Goal: Transaction & Acquisition: Purchase product/service

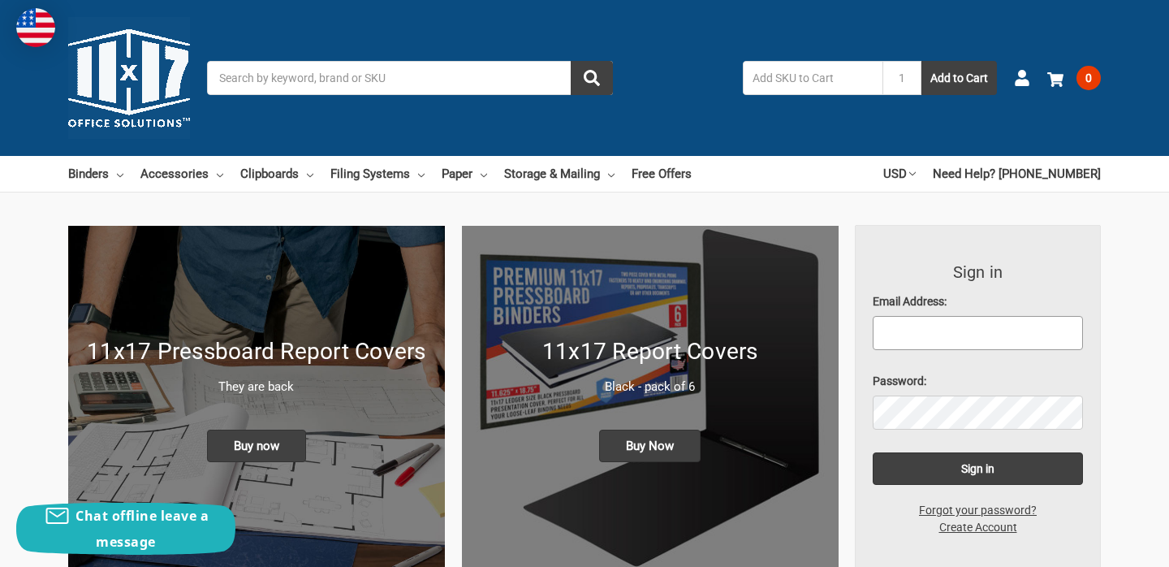
click at [962, 335] on input "Email Address:" at bounding box center [978, 333] width 211 height 34
type input "[EMAIL_ADDRESS][DOMAIN_NAME]"
click at [873, 452] on input "Sign in" at bounding box center [978, 468] width 211 height 32
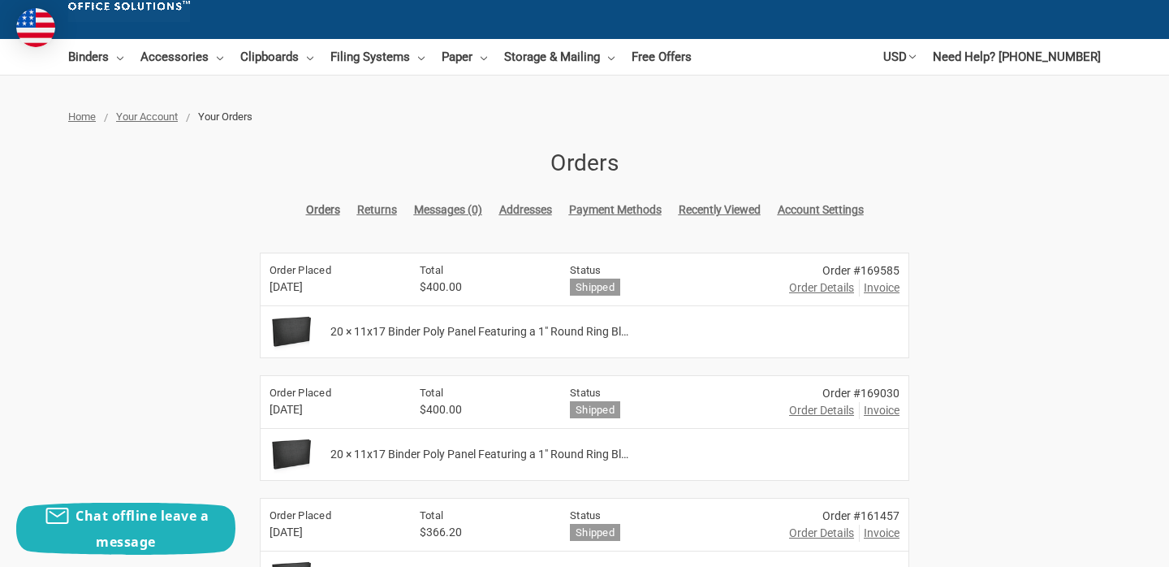
scroll to position [121, 0]
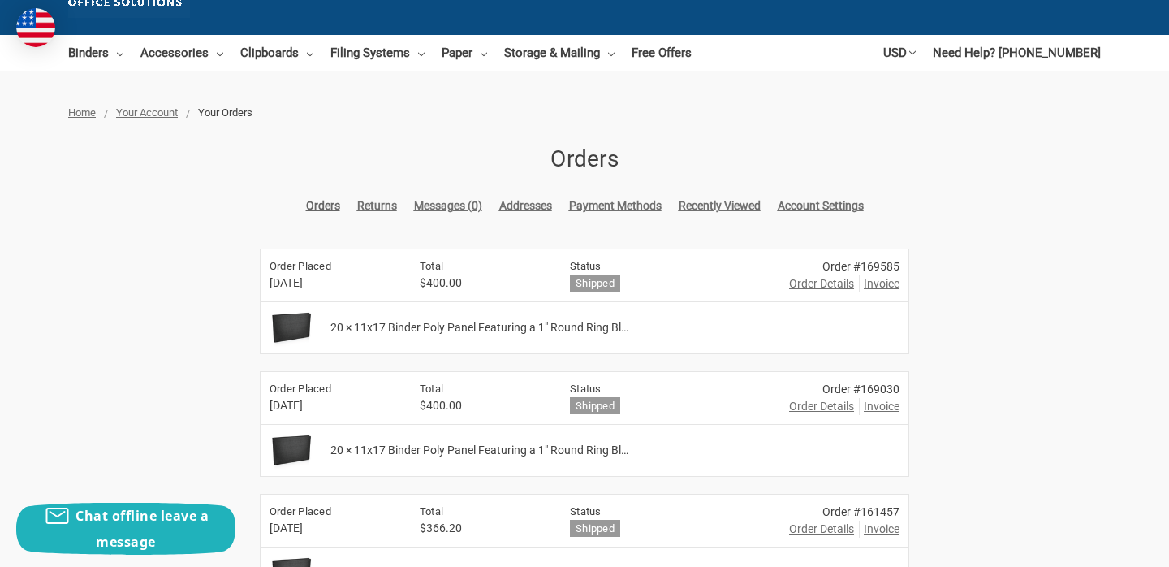
click at [806, 284] on span "Order Details" at bounding box center [821, 283] width 65 height 17
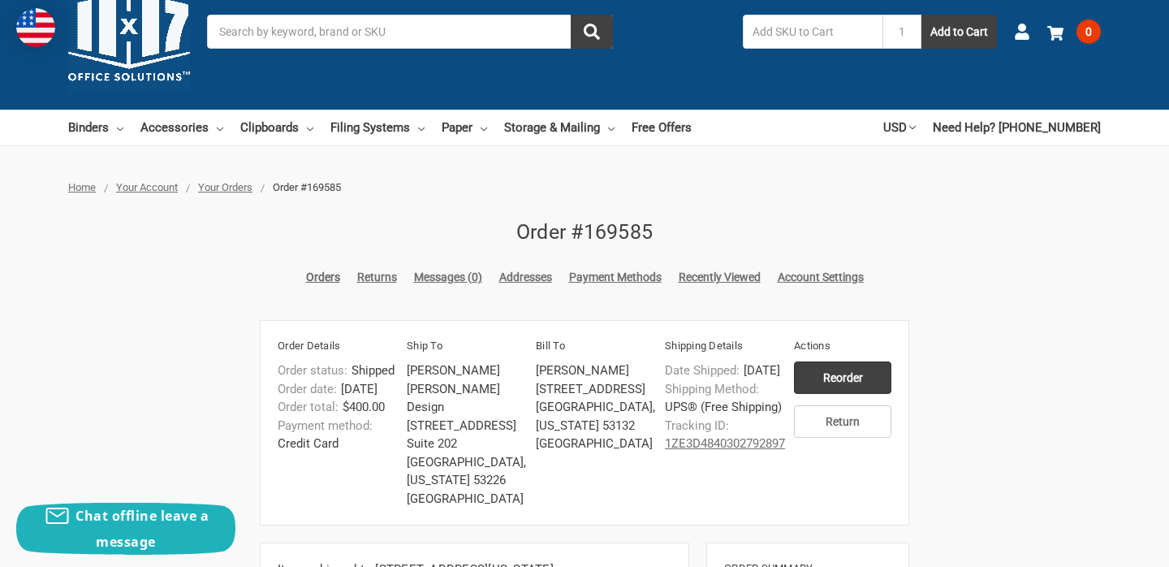
scroll to position [83, 0]
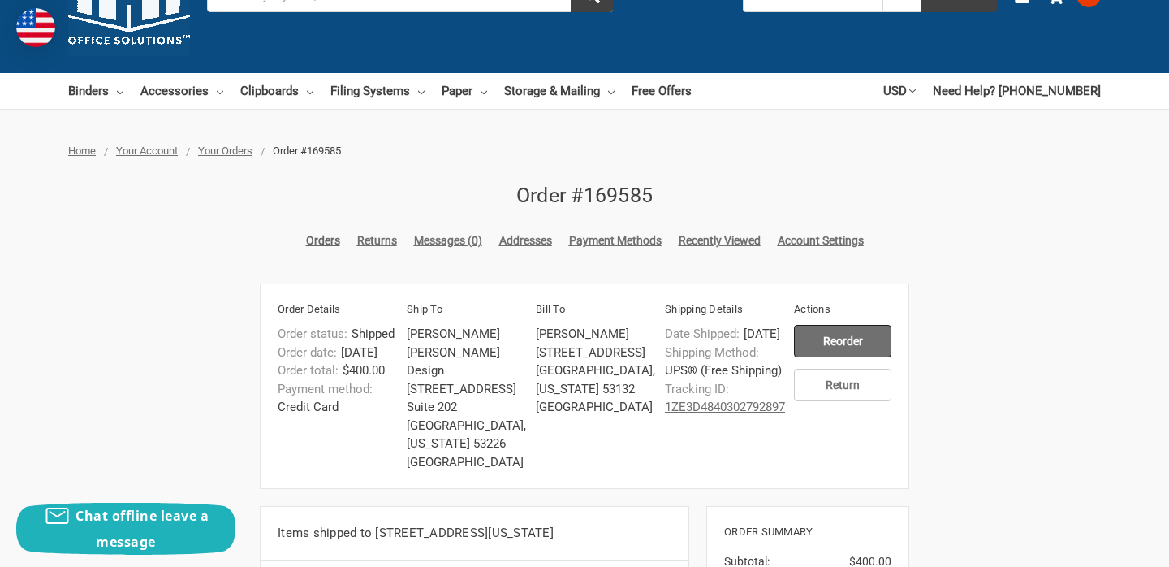
click at [838, 337] on input "Reorder" at bounding box center [842, 341] width 97 height 32
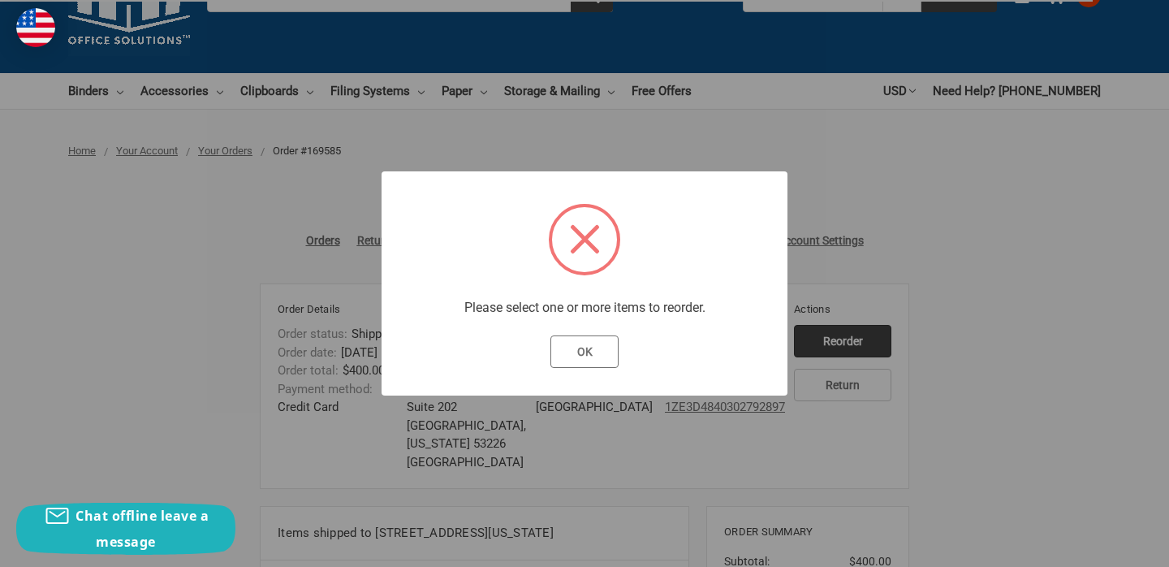
click at [588, 355] on button "OK" at bounding box center [584, 351] width 69 height 32
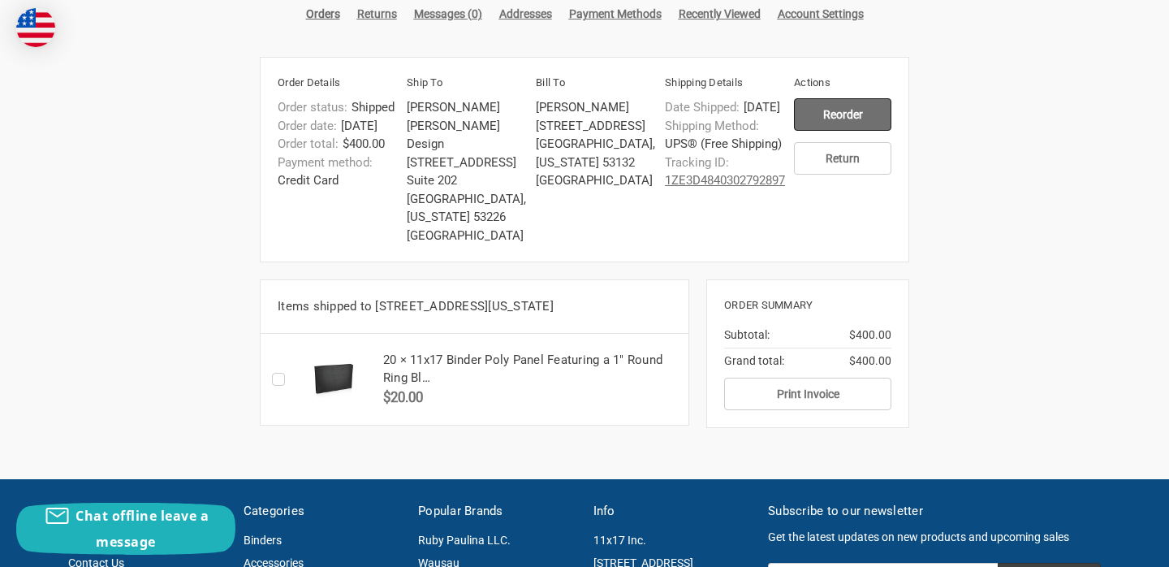
scroll to position [355, 0]
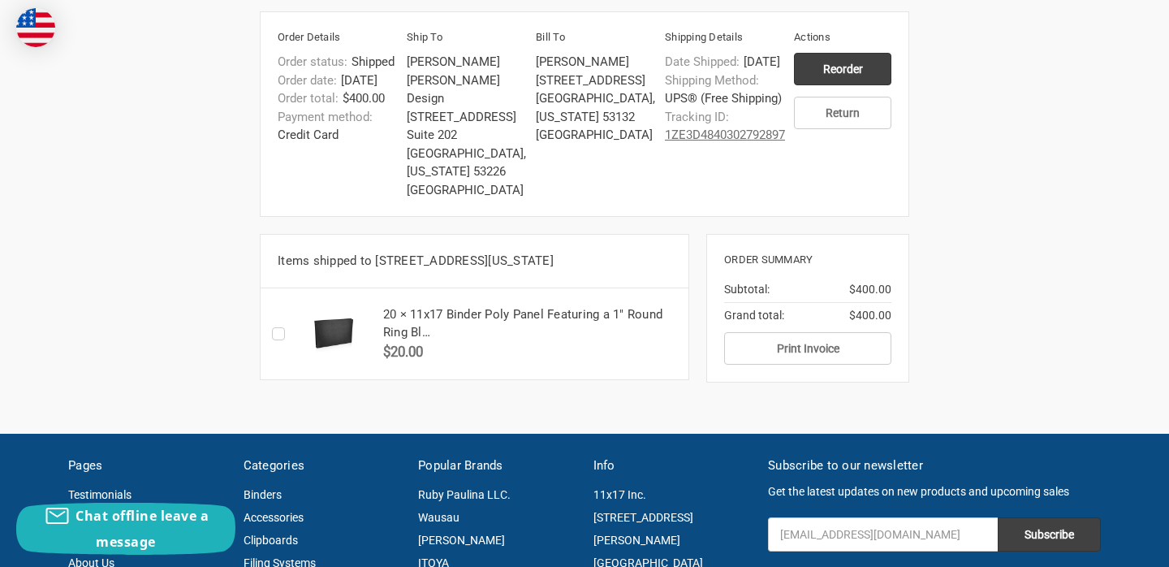
click at [284, 334] on label "Checkbox 50355 label" at bounding box center [282, 334] width 21 height 0
click at [278, 334] on input "Checkbox 50355 label" at bounding box center [277, 334] width 1 height 1
checkbox input "true"
click at [865, 71] on input "Reorder" at bounding box center [842, 69] width 97 height 32
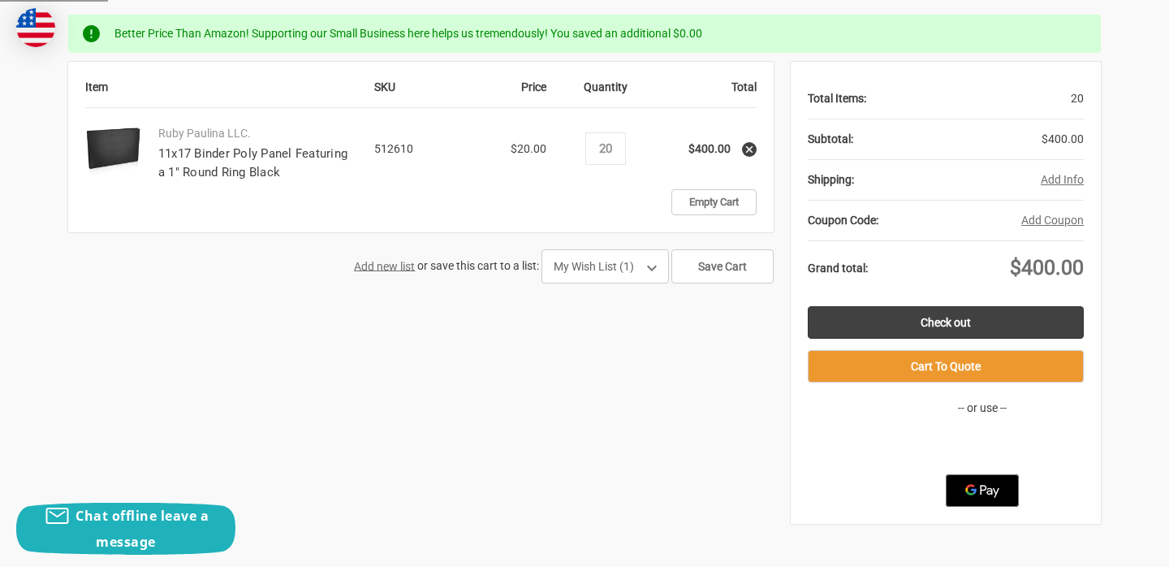
scroll to position [309, 0]
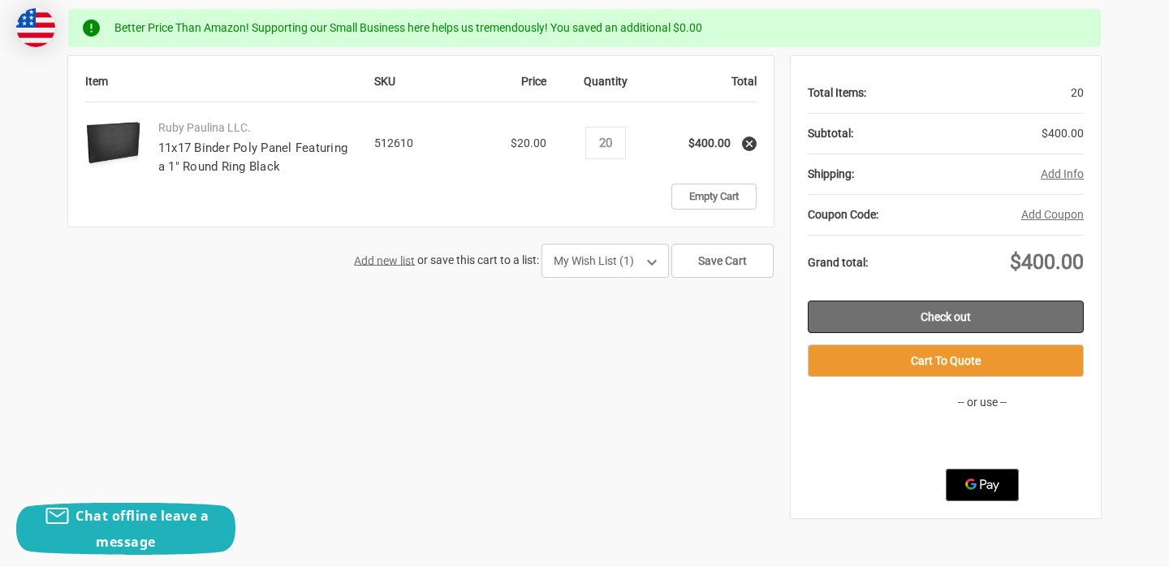
click at [918, 311] on link "Check out" at bounding box center [946, 316] width 276 height 32
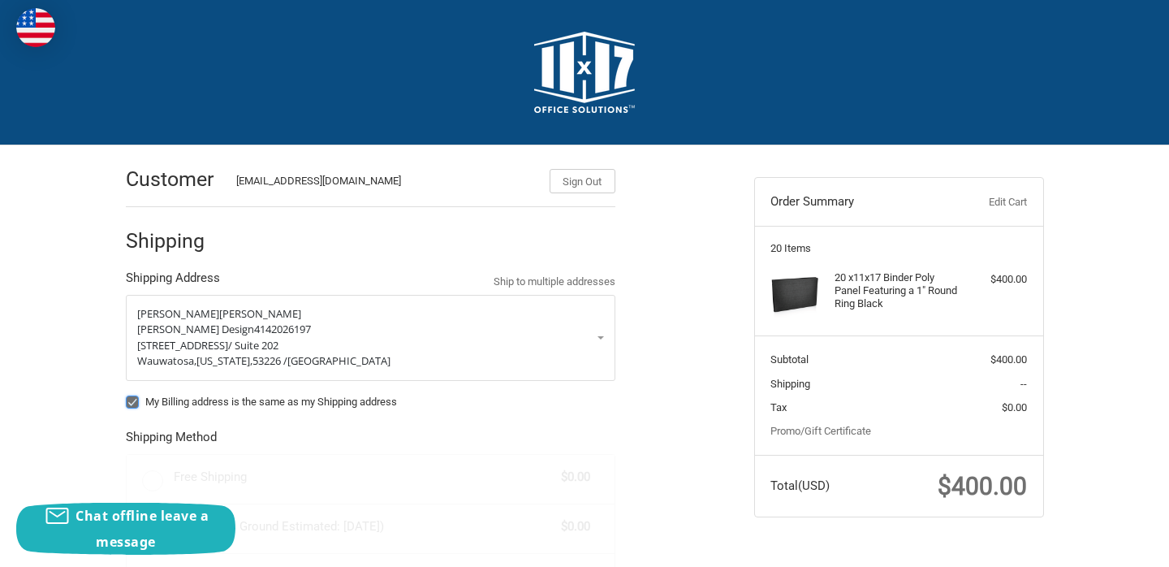
radio input "true"
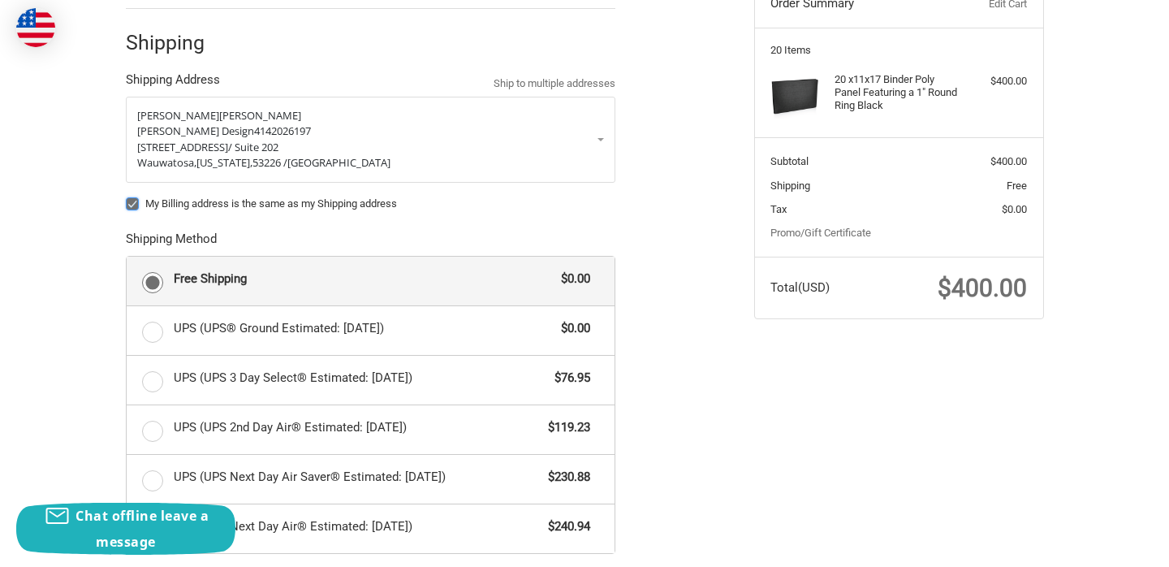
scroll to position [192, 0]
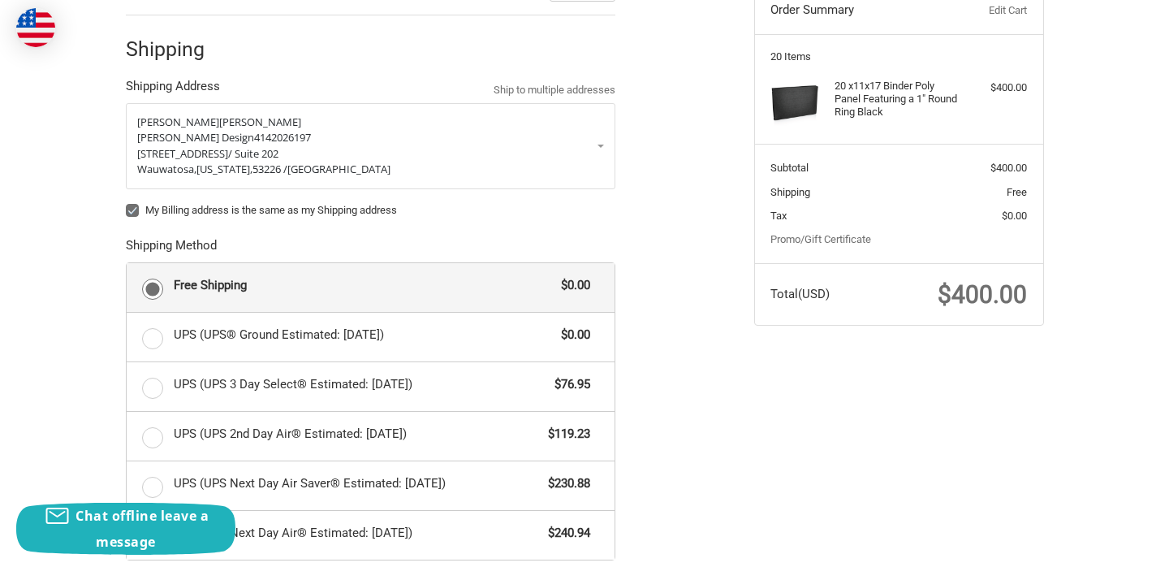
click at [131, 209] on label "My Billing address is the same as my Shipping address" at bounding box center [370, 210] width 489 height 13
click at [127, 203] on input "My Billing address is the same as my Shipping address" at bounding box center [126, 202] width 1 height 1
checkbox input "false"
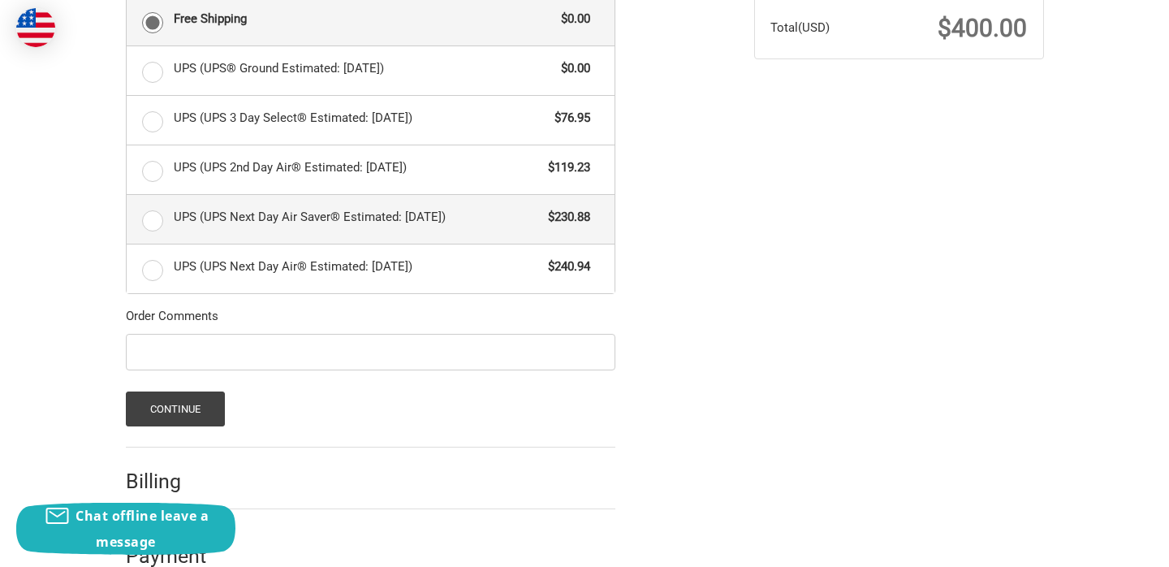
scroll to position [493, 0]
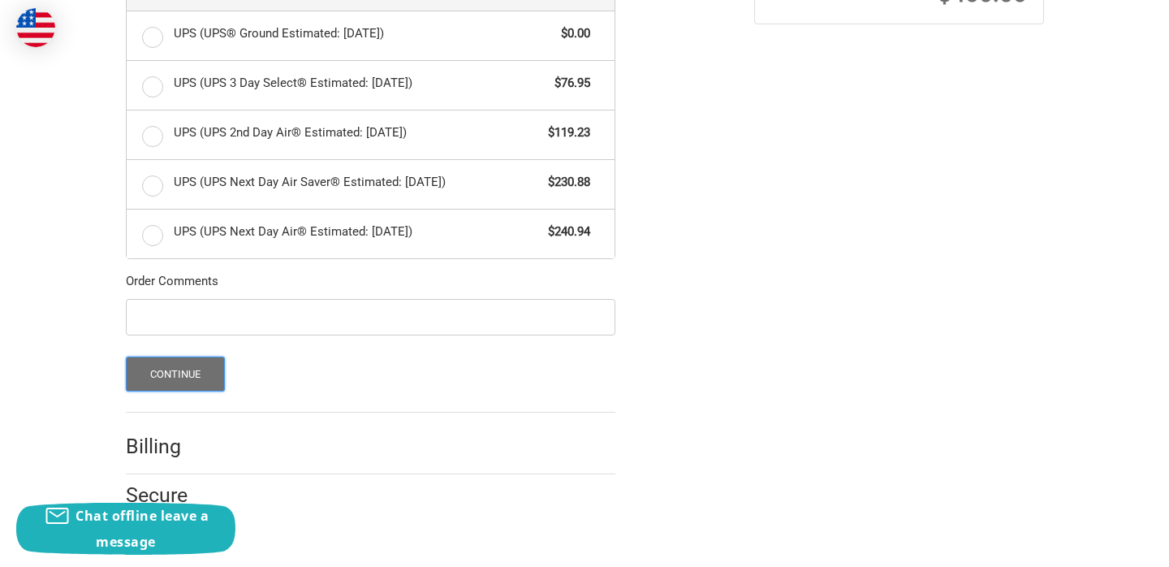
click at [195, 382] on button "Continue" at bounding box center [176, 373] width 100 height 35
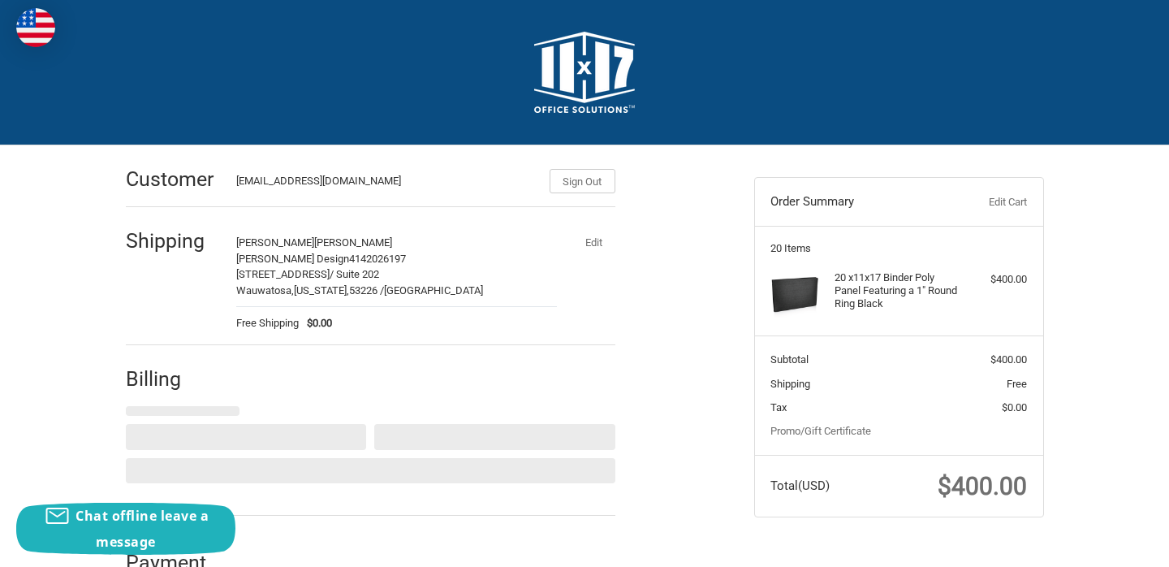
select select "US"
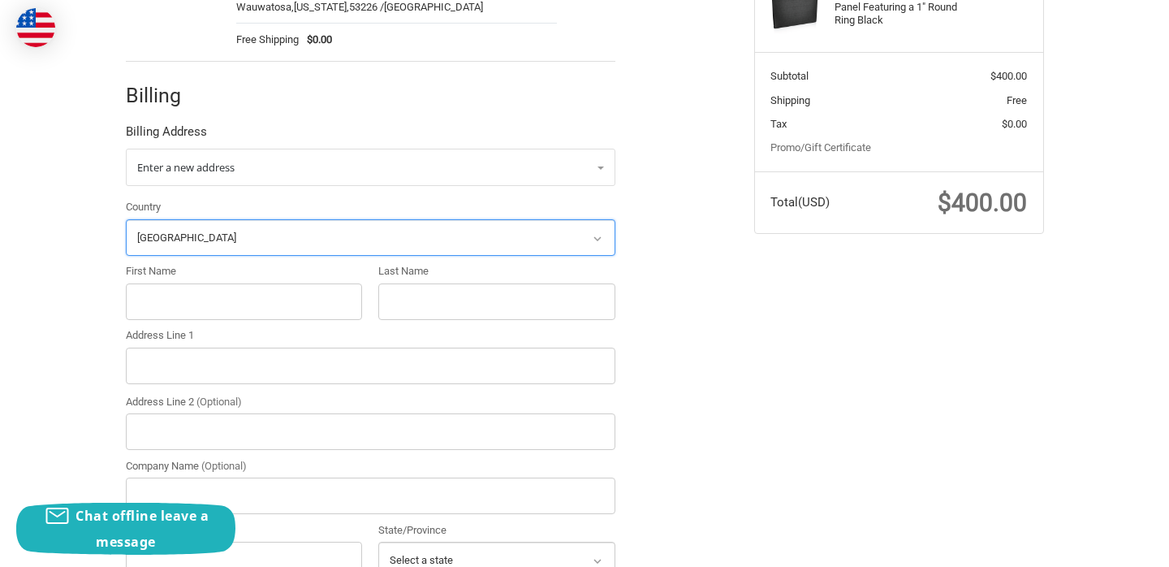
scroll to position [288, 0]
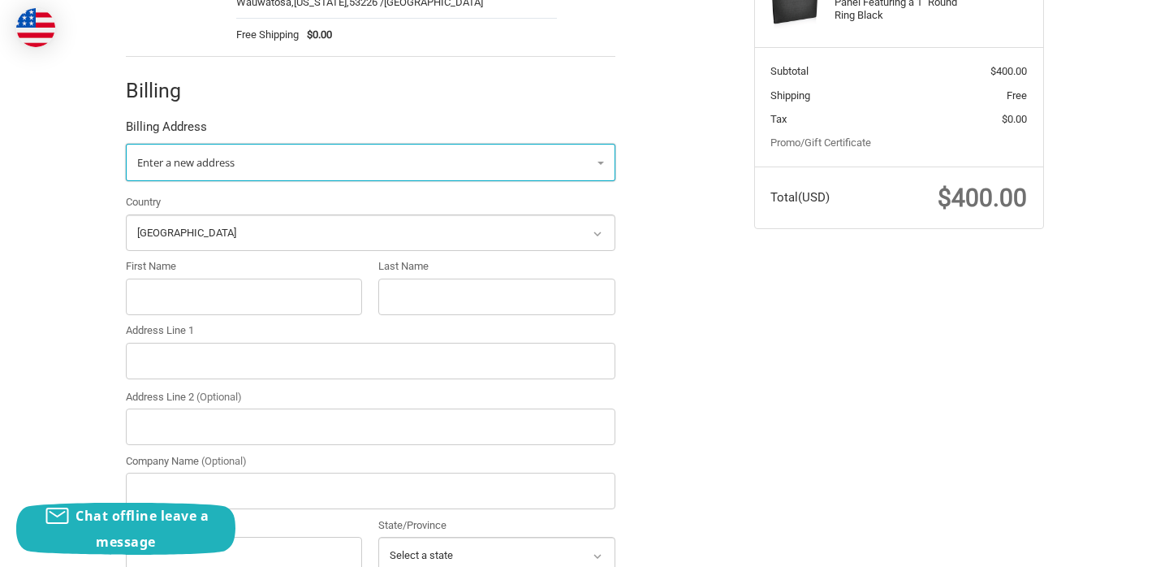
click at [251, 166] on link "Enter a new address" at bounding box center [370, 162] width 489 height 37
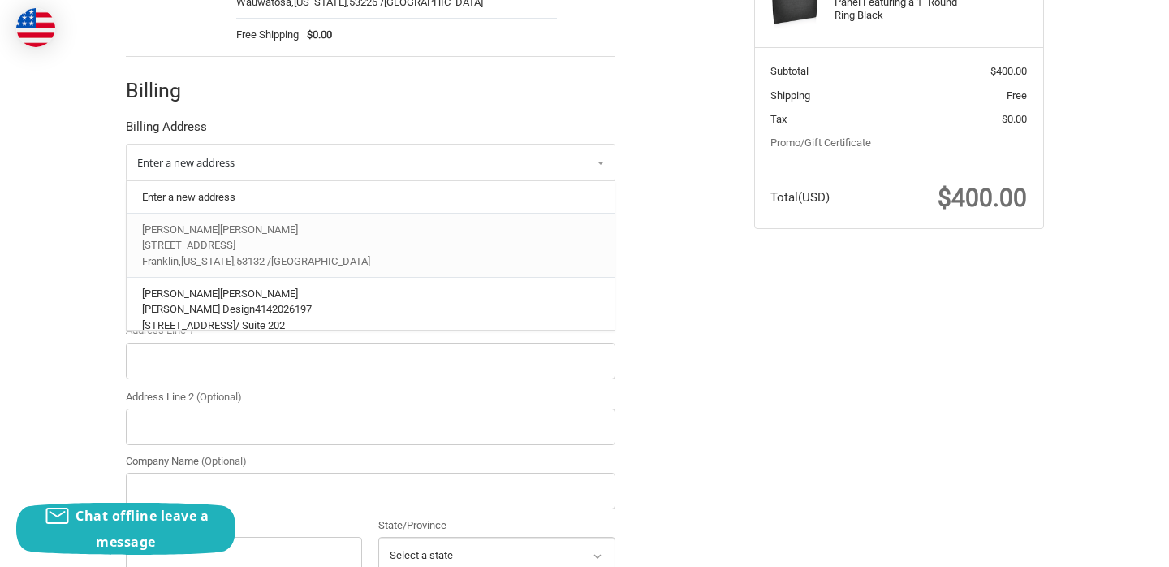
click at [269, 246] on p "9400 S 92nd Street" at bounding box center [370, 245] width 456 height 16
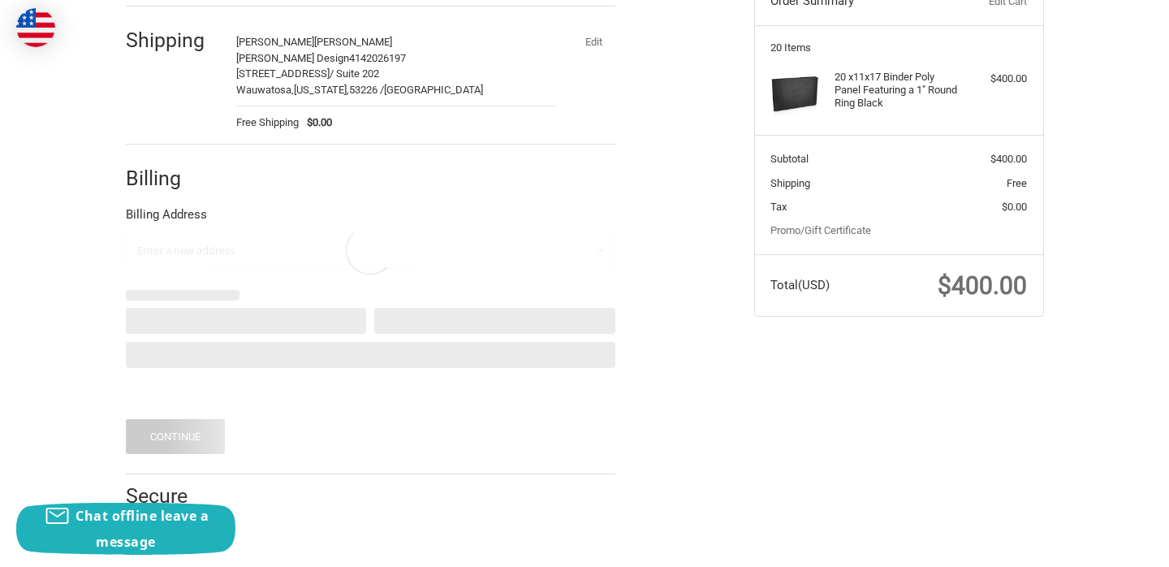
select select "US"
select select "WI"
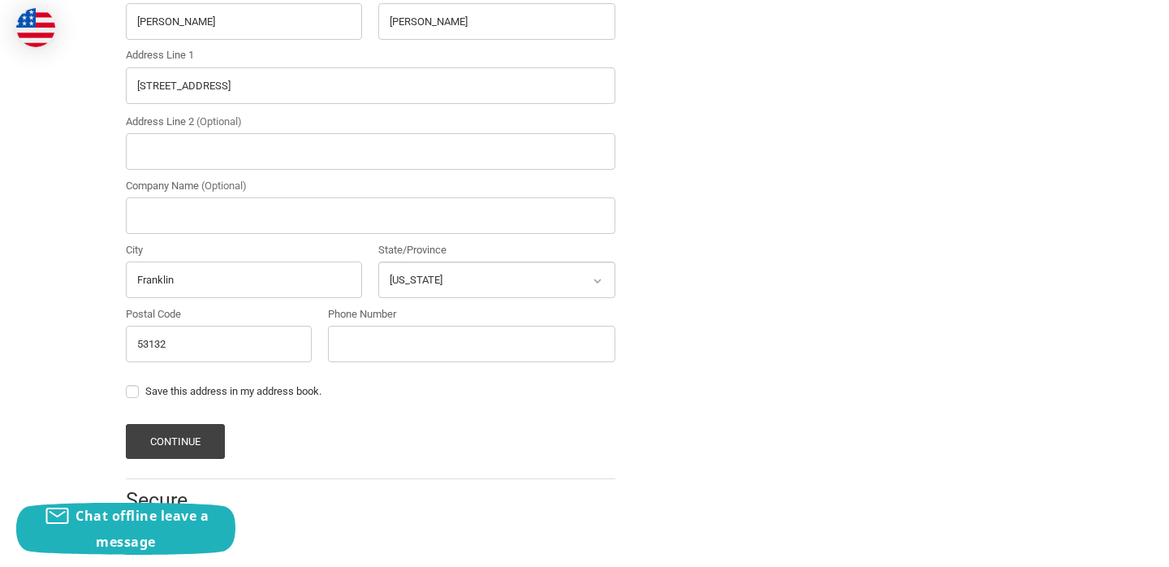
scroll to position [568, 0]
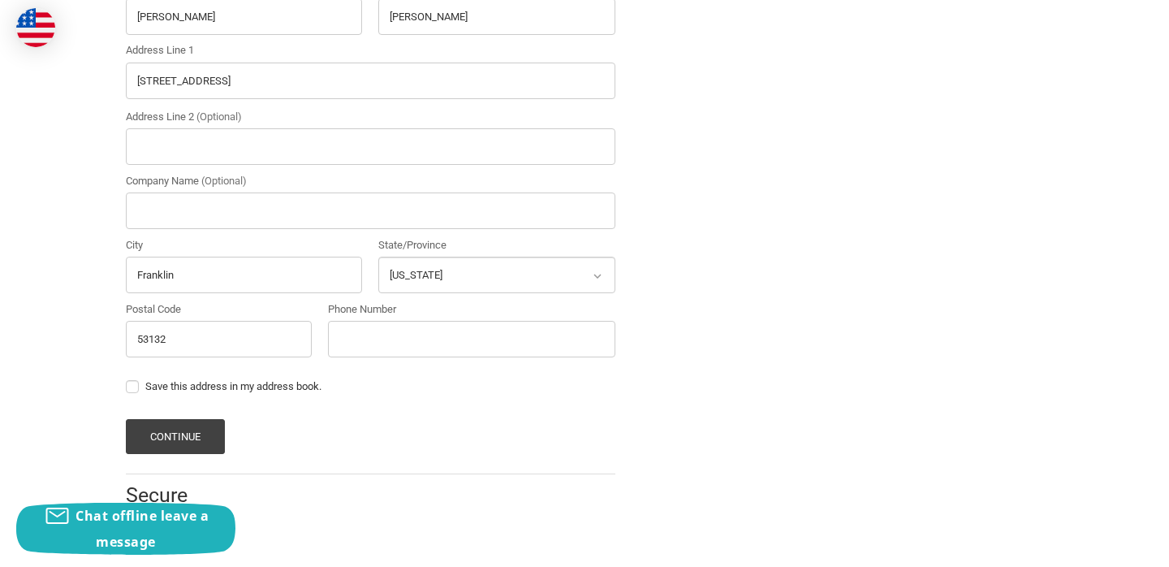
click at [128, 390] on label "Save this address in my address book." at bounding box center [370, 386] width 489 height 13
click at [127, 379] on input "Save this address in my address book." at bounding box center [126, 378] width 1 height 1
checkbox input "true"
click at [196, 429] on button "Continue" at bounding box center [176, 436] width 100 height 35
type input "414-202-6197"
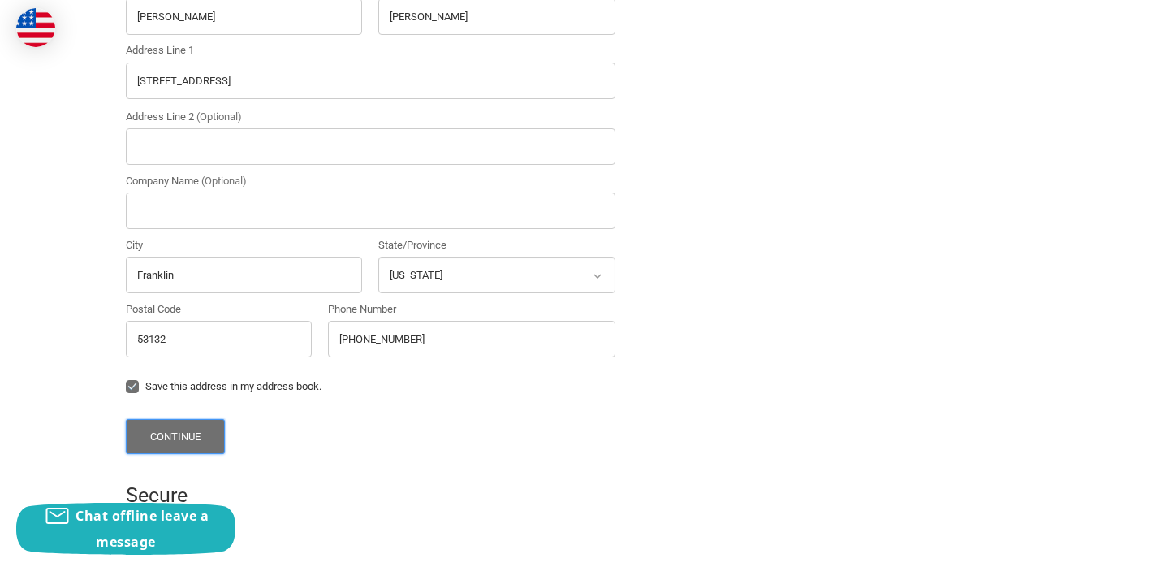
click at [211, 441] on button "Continue" at bounding box center [176, 436] width 100 height 35
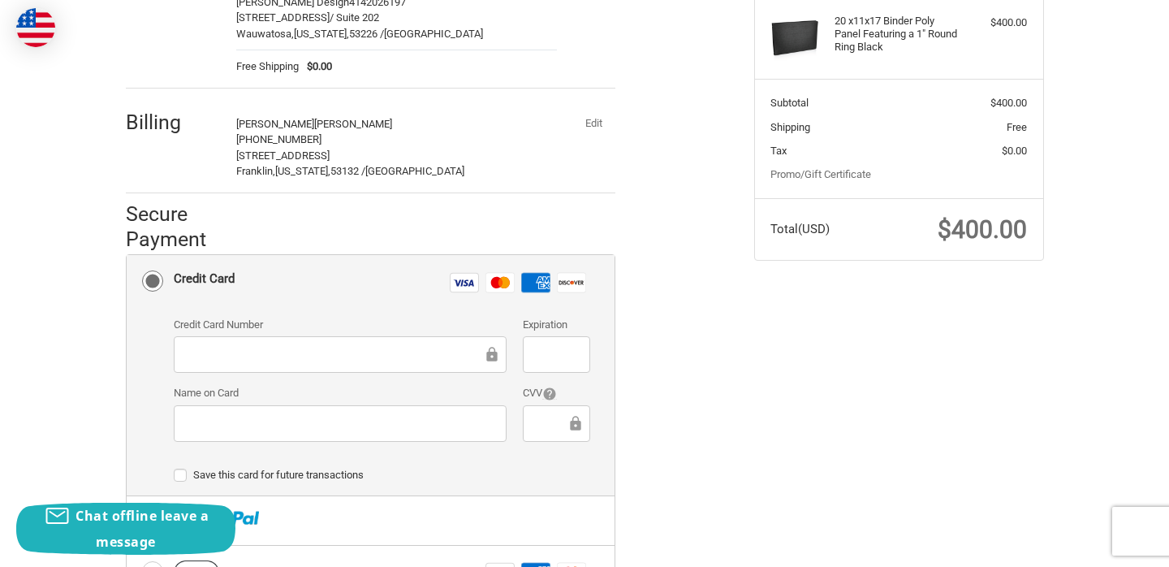
scroll to position [275, 0]
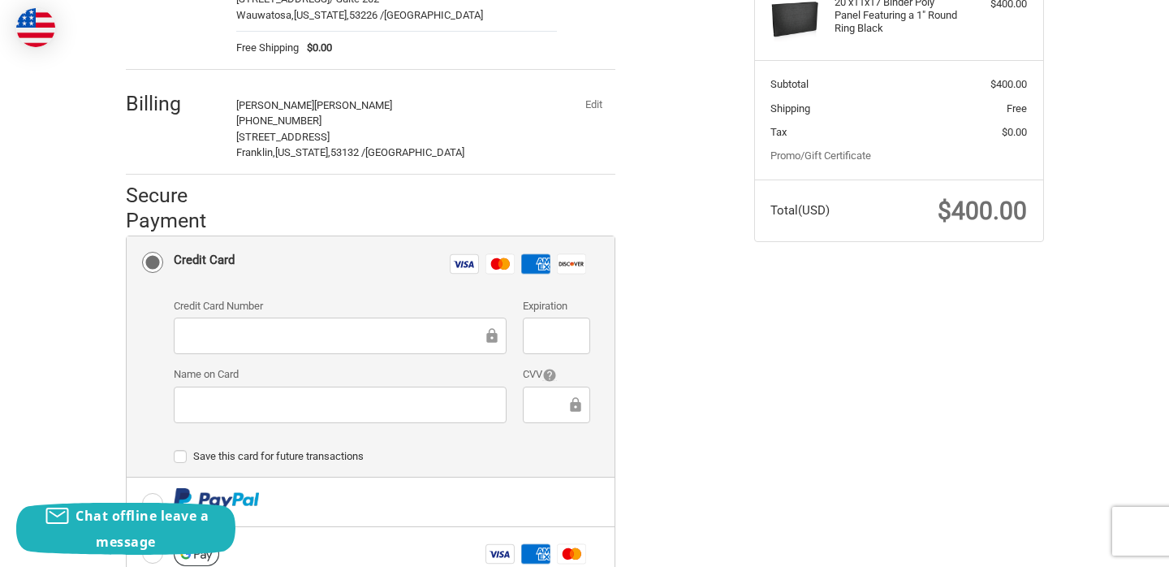
click at [351, 317] on div "Credit Card Number" at bounding box center [340, 327] width 349 height 58
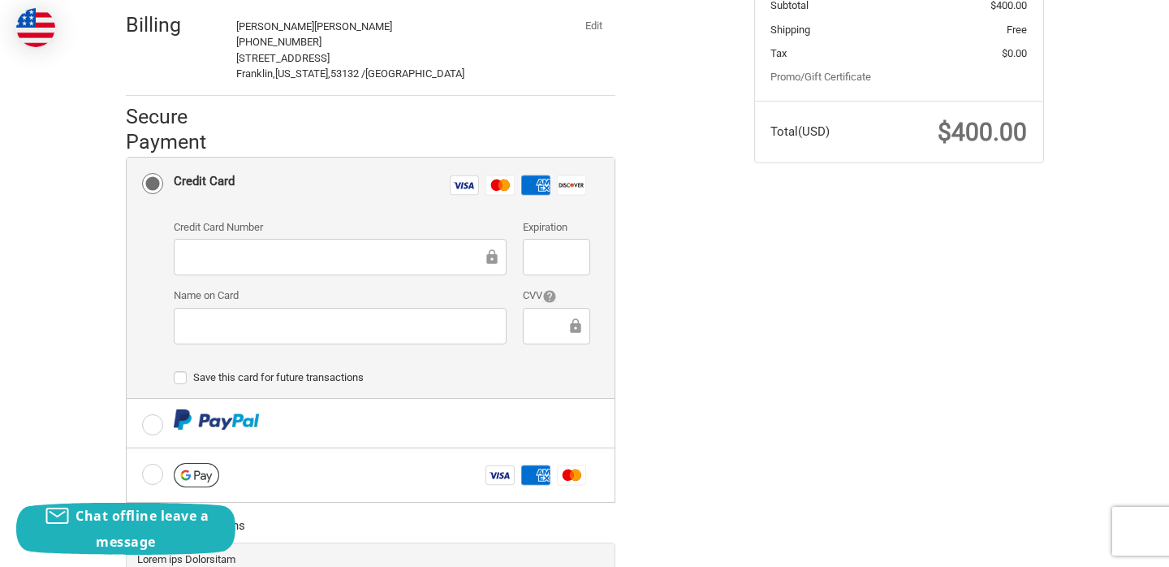
scroll to position [344, 0]
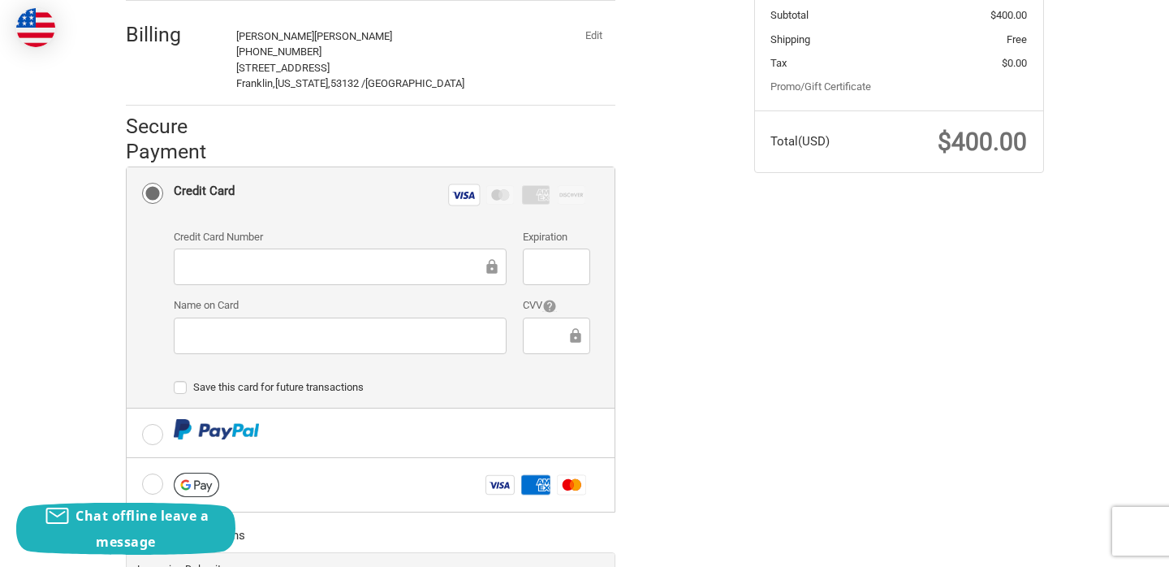
click at [538, 278] on div at bounding box center [556, 266] width 67 height 37
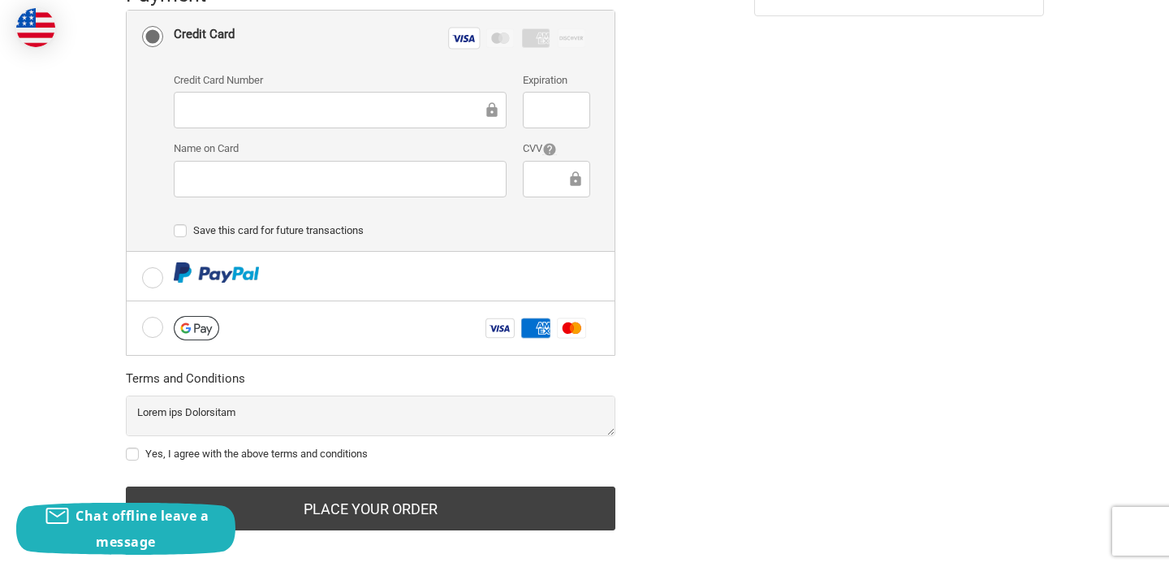
scroll to position [515, 0]
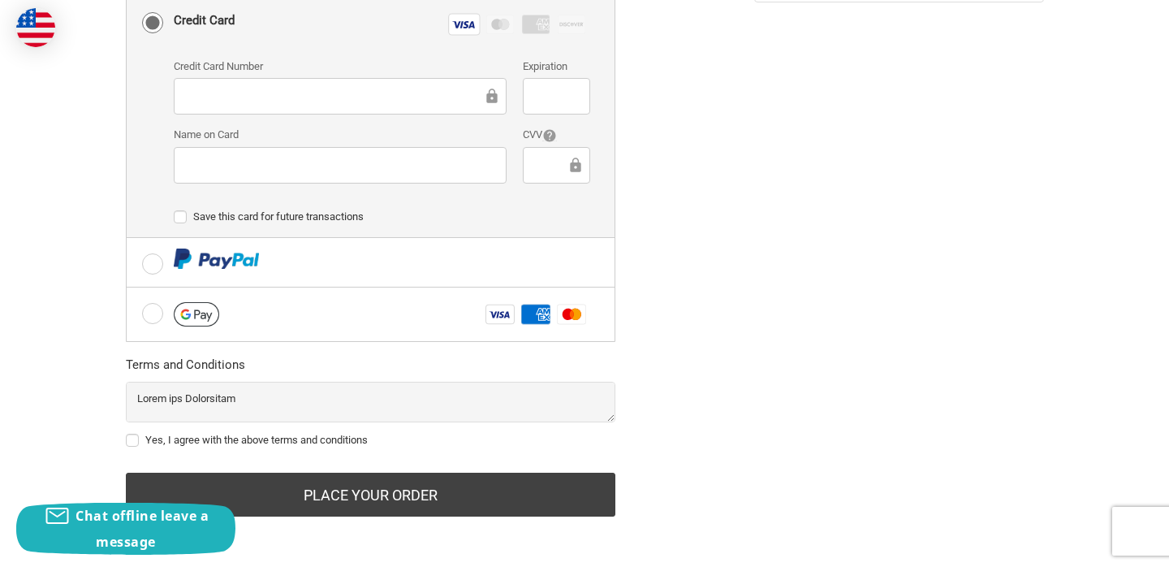
click at [128, 435] on label "Yes, I agree with the above terms and conditions" at bounding box center [370, 439] width 489 height 13
click at [127, 433] on input "Yes, I agree with the above terms and conditions" at bounding box center [126, 432] width 1 height 1
checkbox input "true"
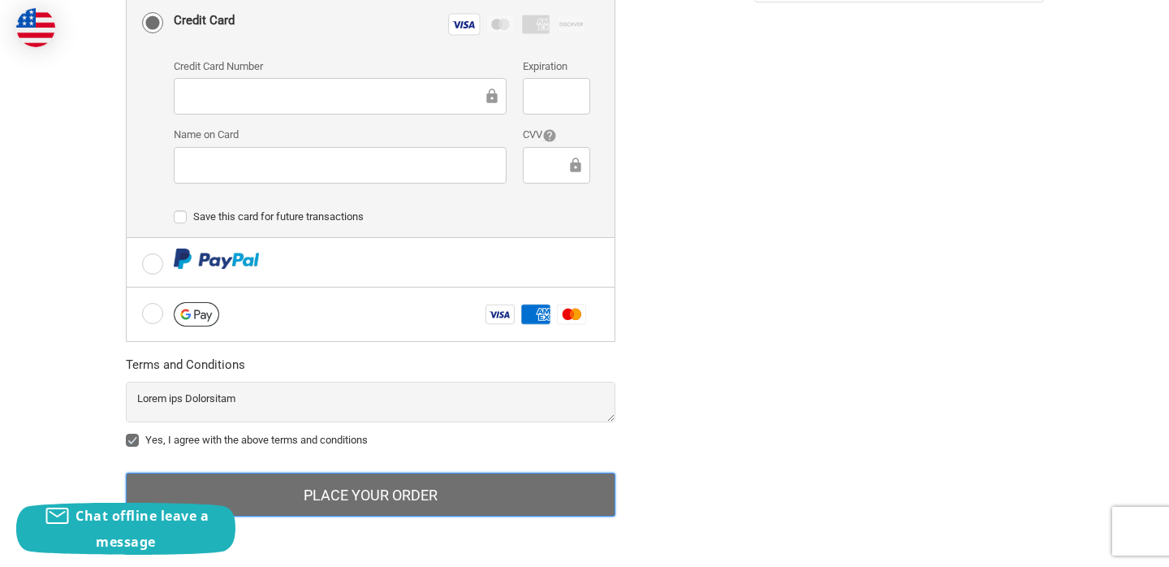
click at [363, 490] on button "Place Your Order" at bounding box center [370, 494] width 489 height 44
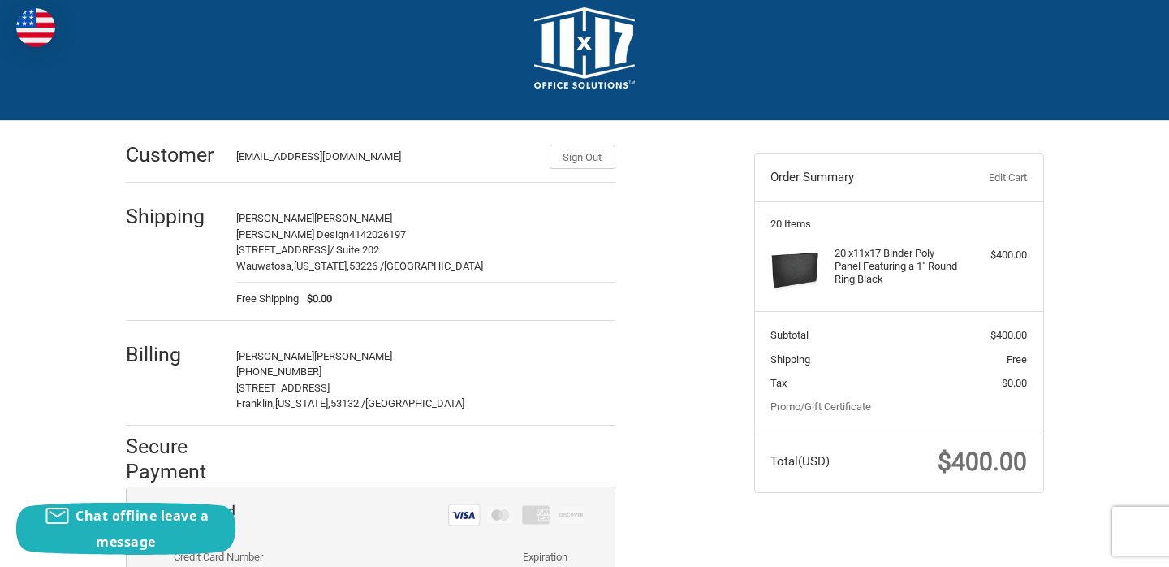
scroll to position [0, 0]
